Goal: Transaction & Acquisition: Download file/media

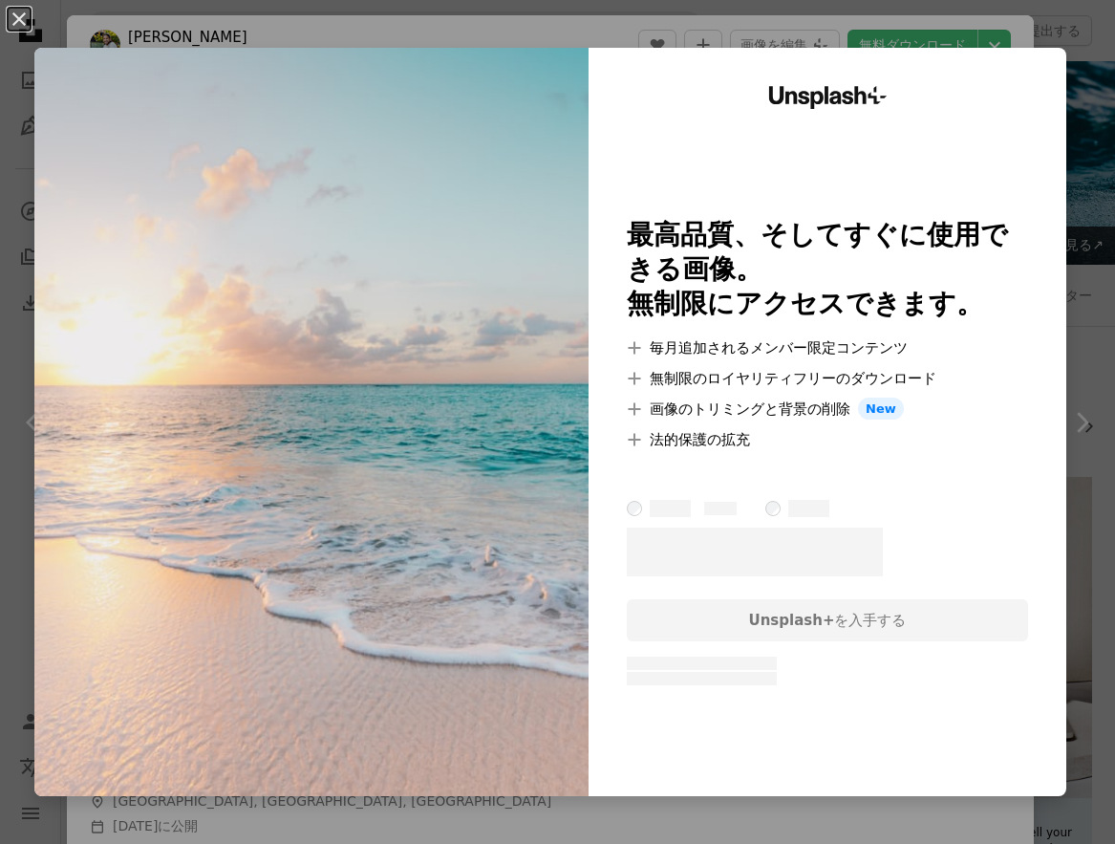
scroll to position [287, 0]
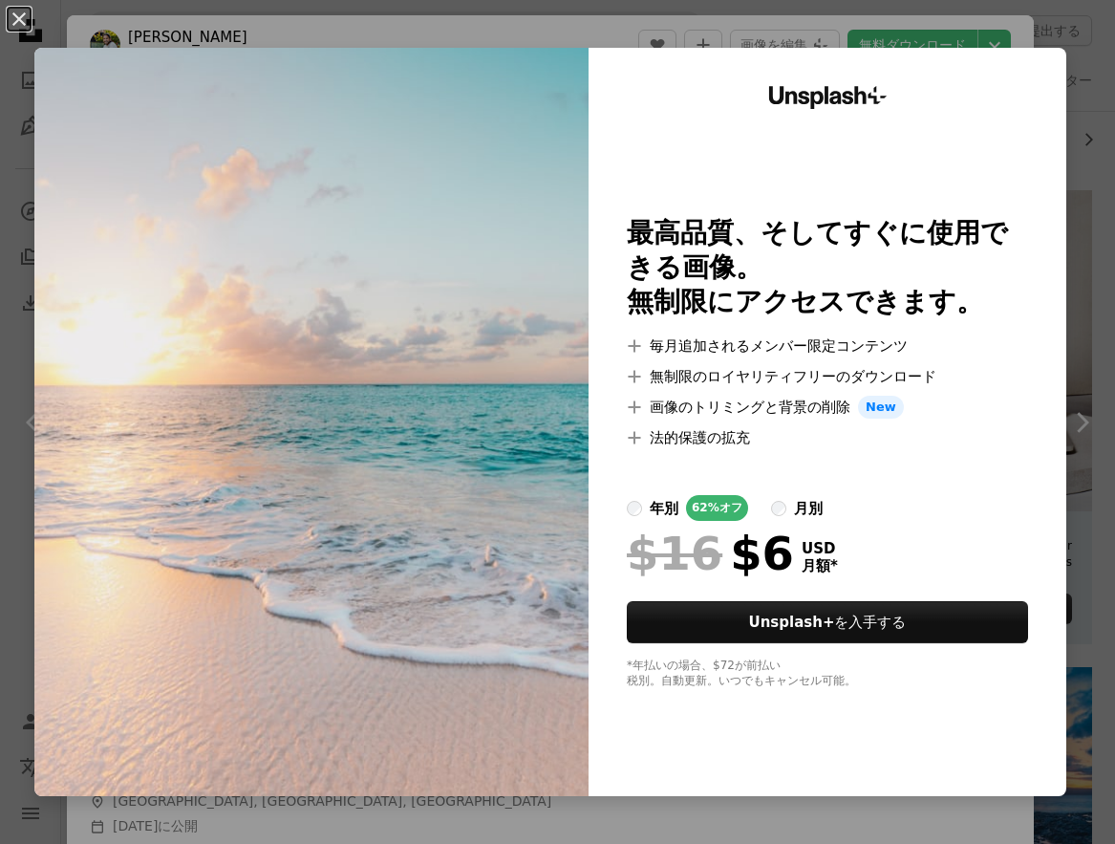
click at [342, 421] on img at bounding box center [311, 422] width 554 height 748
click at [1074, 160] on div "An X shape Unsplash+ 最高品質、そしてすぐに使用できる画像。 無制限にアクセスできます。 A plus sign 毎月追加されるメンバー限…" at bounding box center [557, 422] width 1115 height 844
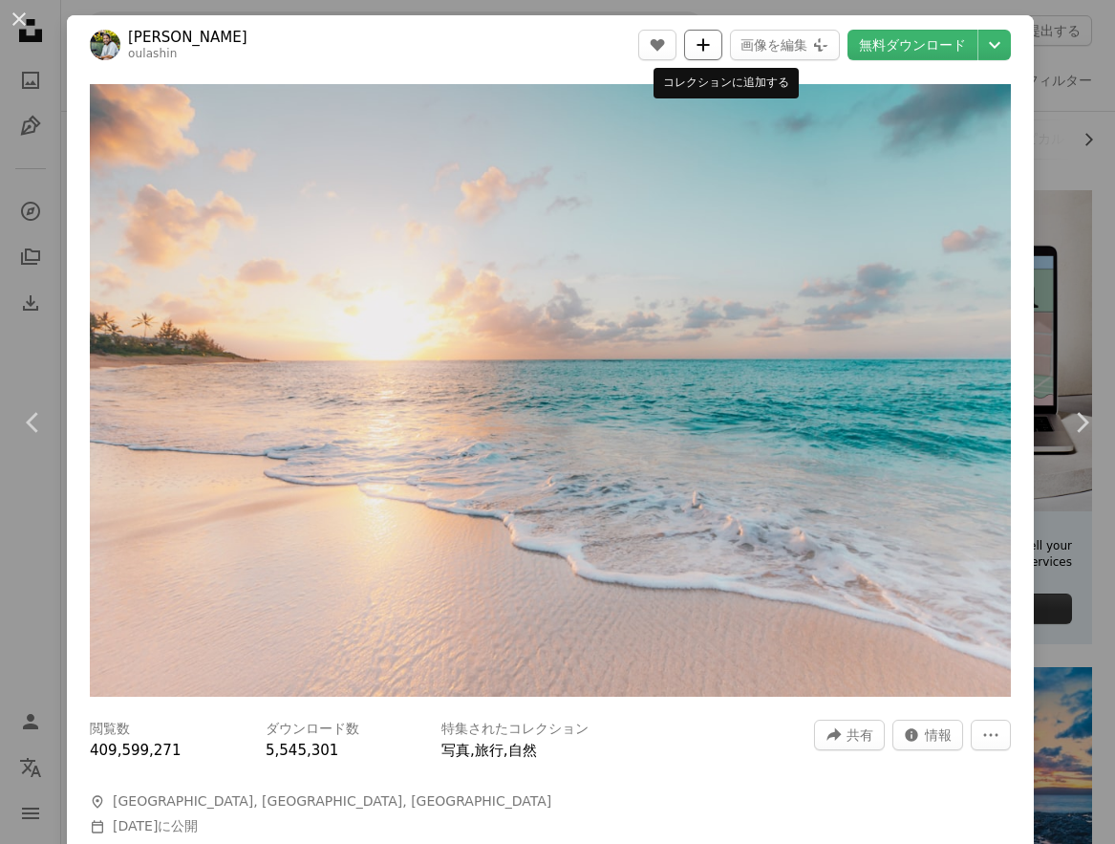
click at [709, 46] on icon "コレクションに追加する" at bounding box center [703, 44] width 12 height 12
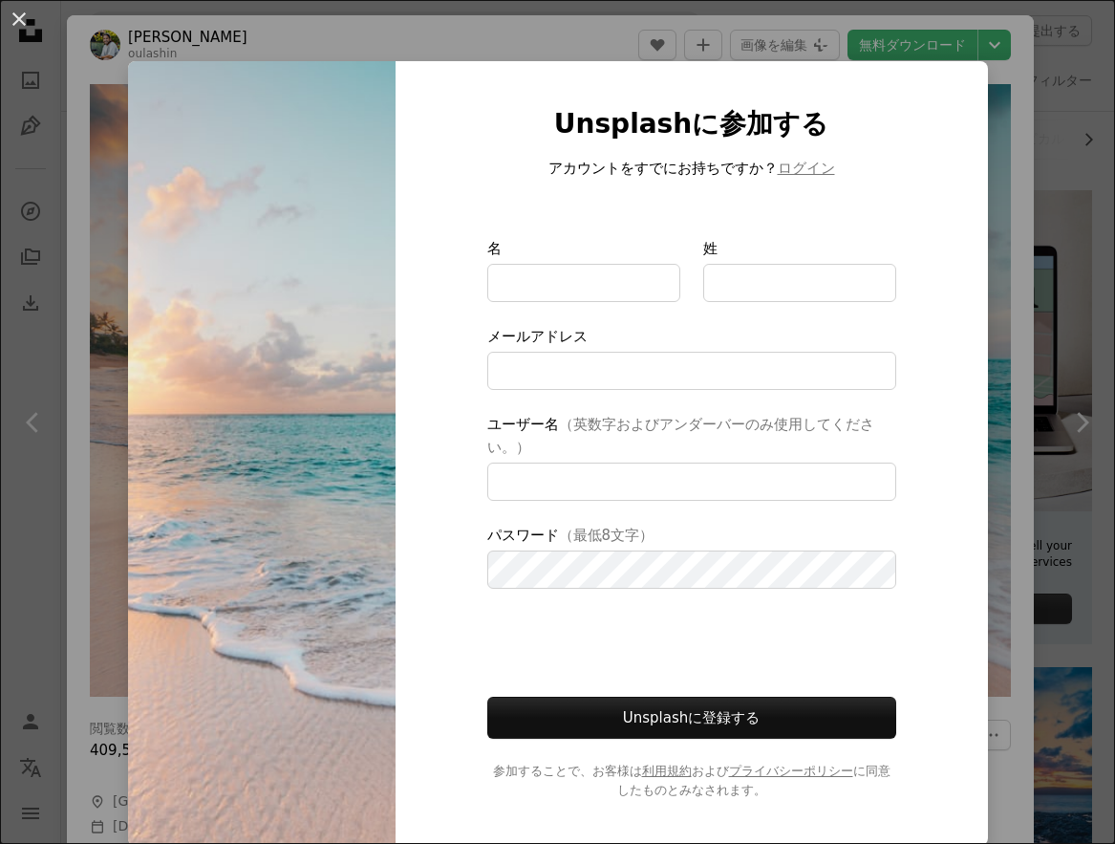
click at [81, 533] on div "An X shape Unsplashに参加する アカウントをすでにお持ちですか？ ログイン 名 姓 メールアドレス ユーザー名 （英数字およびアンダーバーの…" at bounding box center [557, 422] width 1115 height 844
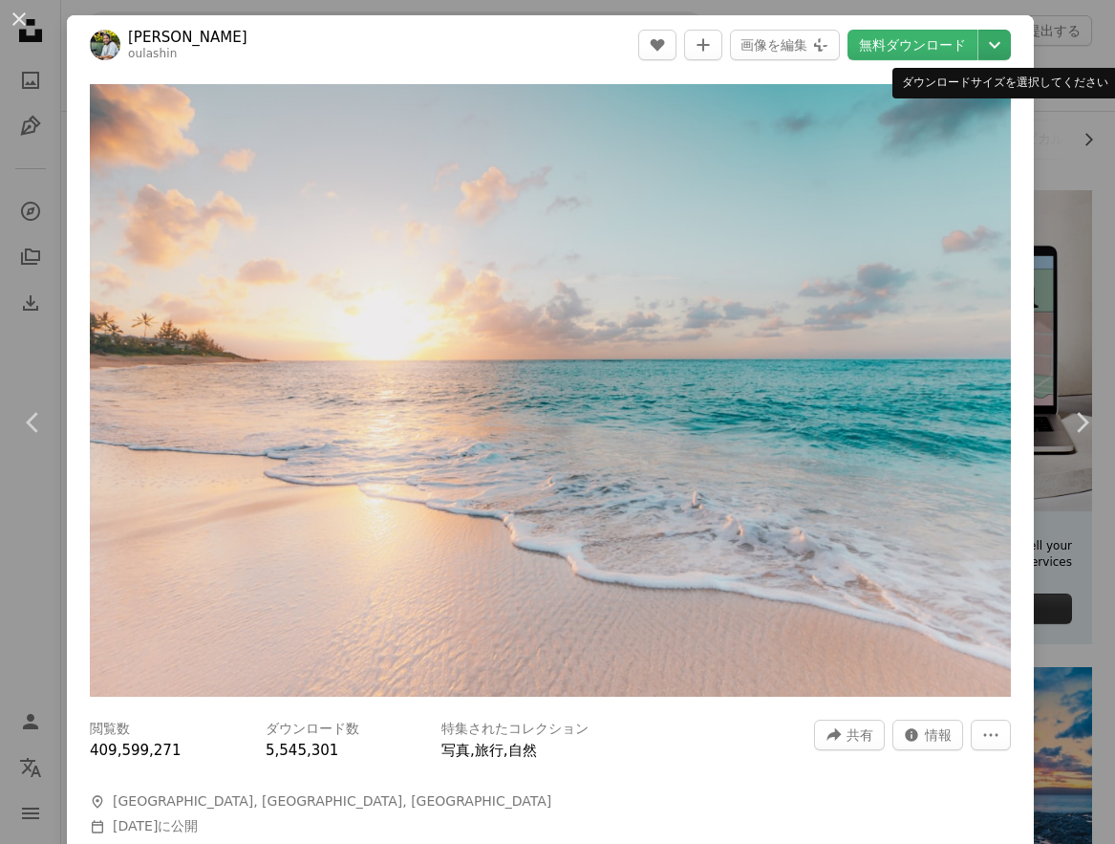
click at [989, 45] on icon "ダウンロードサイズを選択してください" at bounding box center [994, 45] width 11 height 7
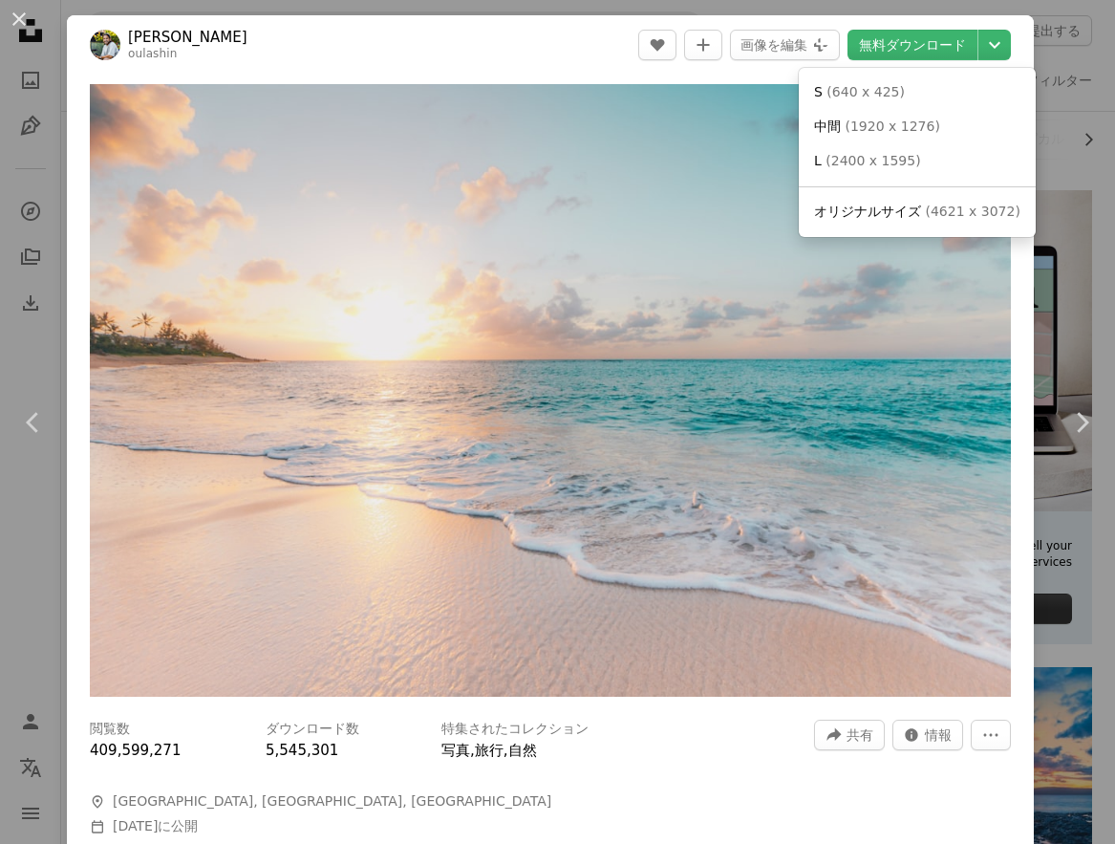
click at [1043, 182] on dialog "An X shape Chevron left Chevron right [PERSON_NAME] oulashin A heart A plus sig…" at bounding box center [557, 422] width 1115 height 844
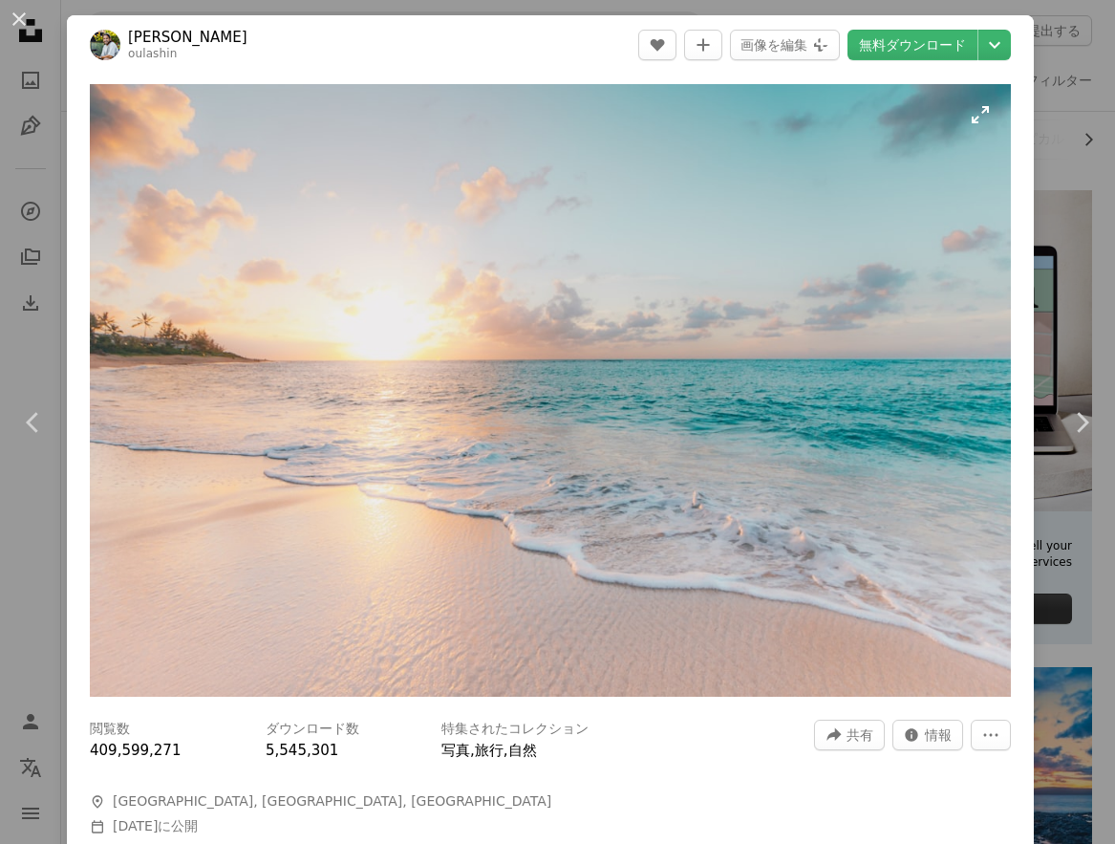
click at [486, 230] on img "この画像でズームインする" at bounding box center [550, 390] width 921 height 613
